Goal: Transaction & Acquisition: Download file/media

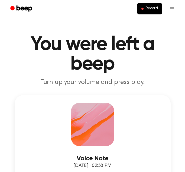
click at [174, 83] on p "Turn up your volume and press play." at bounding box center [93, 82] width 172 height 8
click at [166, 83] on p "Turn up your volume and press play." at bounding box center [93, 82] width 172 height 8
click at [128, 115] on div "Voice Note [DATE] · 02:41 PM 0:00 0:34 Your browser does not support the [objec…" at bounding box center [93, 148] width 156 height 106
click at [104, 114] on div at bounding box center [92, 124] width 43 height 43
click at [163, 71] on h1 "You were left a beep" at bounding box center [93, 54] width 172 height 39
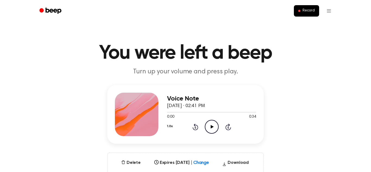
click at [185, 127] on icon "Play Audio" at bounding box center [212, 127] width 14 height 14
click at [185, 127] on icon "Pause Audio" at bounding box center [212, 127] width 14 height 14
click at [185, 161] on button "Download" at bounding box center [235, 163] width 31 height 9
